Goal: Task Accomplishment & Management: Use online tool/utility

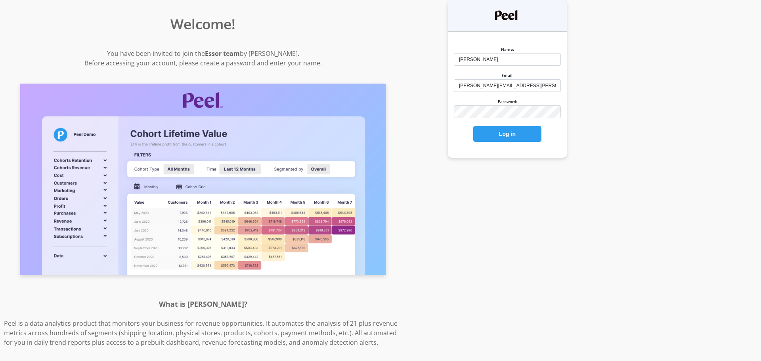
click at [425, 114] on div "Name: Victor Mendoza Email: victor.mendoza@goessor.com Password:" at bounding box center [507, 180] width 203 height 361
click at [504, 142] on button "Log in" at bounding box center [507, 134] width 68 height 16
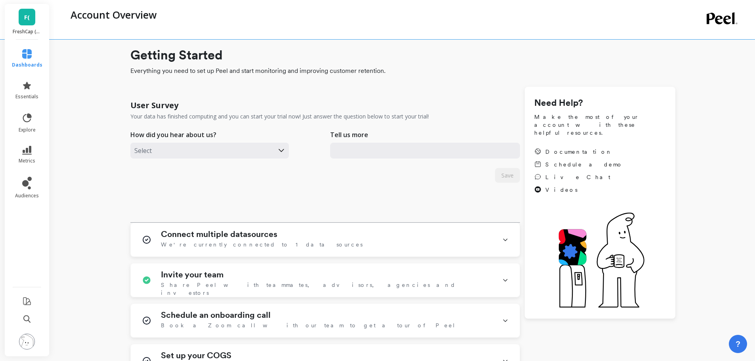
click at [29, 21] on span "F(" at bounding box center [27, 17] width 6 height 9
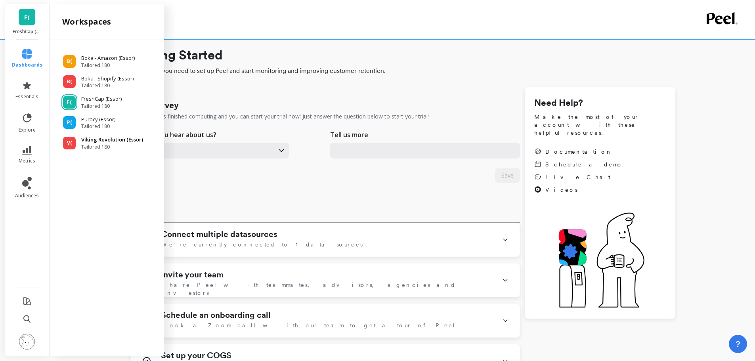
click at [90, 141] on p "Viking Revolution (Essor)" at bounding box center [112, 140] width 62 height 8
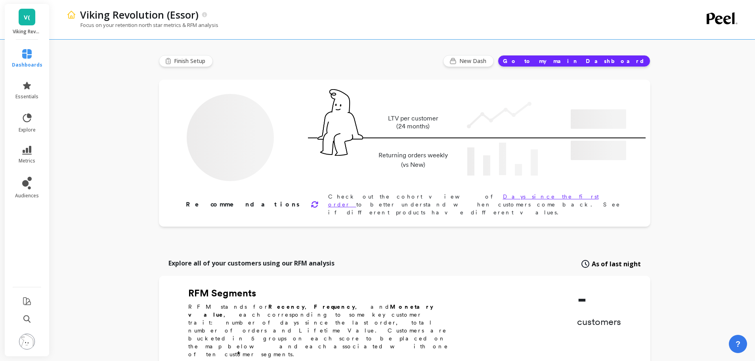
type input "Champions"
type input "216926"
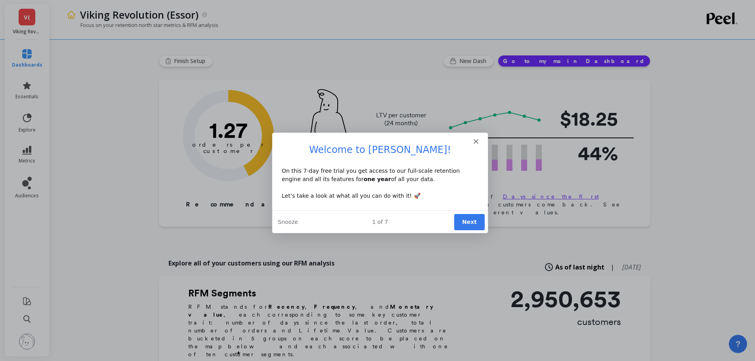
click at [461, 223] on button "Next" at bounding box center [469, 221] width 31 height 16
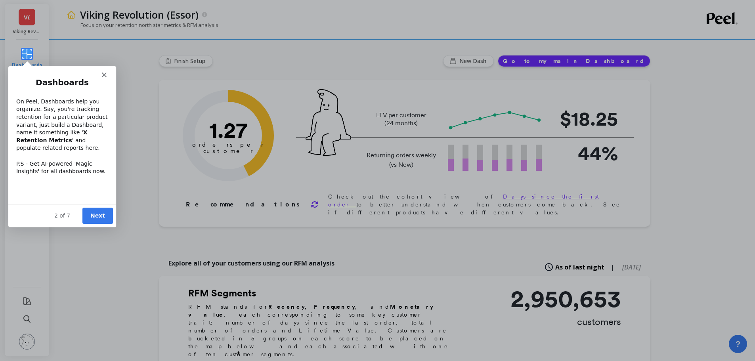
click at [104, 212] on button "Next" at bounding box center [97, 215] width 31 height 16
